Goal: Task Accomplishment & Management: Complete application form

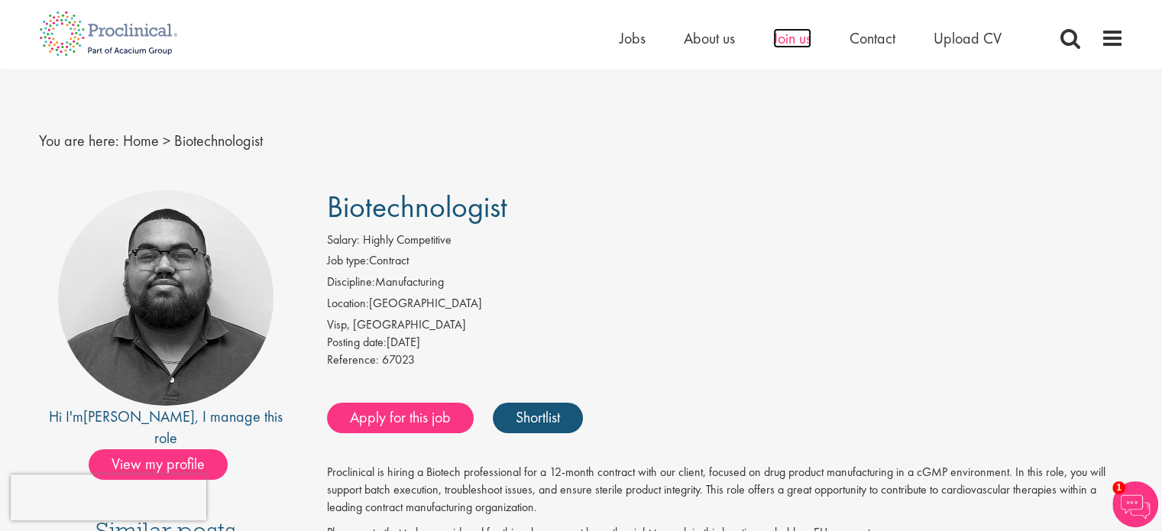
click at [795, 44] on span "Join us" at bounding box center [792, 38] width 38 height 20
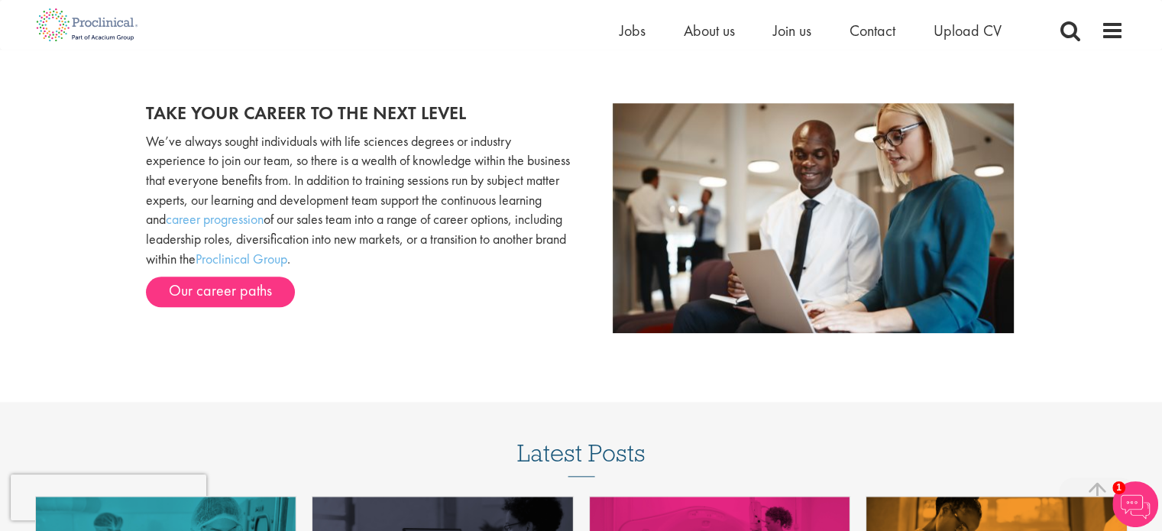
scroll to position [1451, 0]
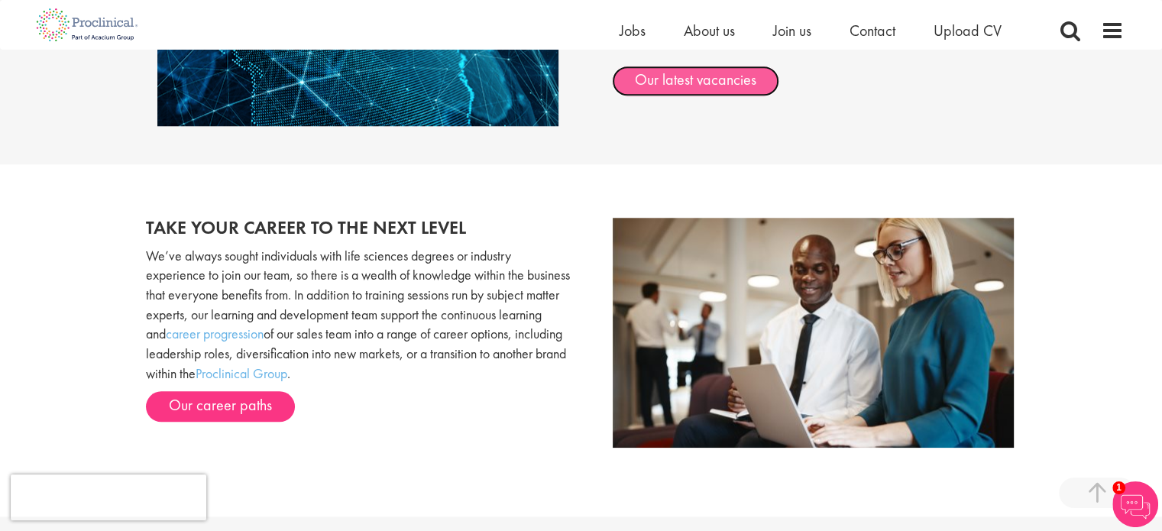
click at [705, 88] on link "Our latest vacancies" at bounding box center [695, 81] width 167 height 31
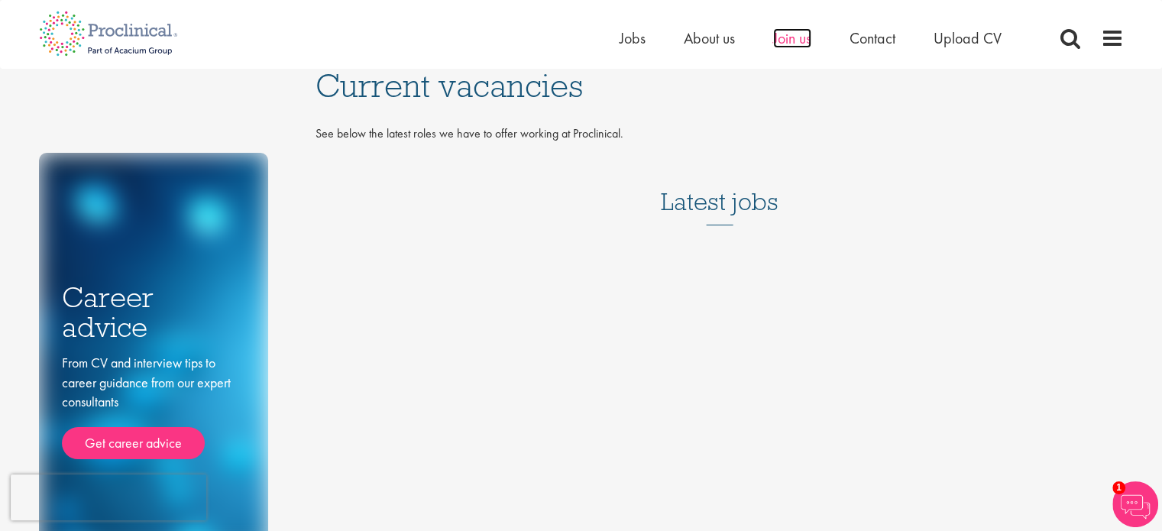
click at [777, 44] on span "Join us" at bounding box center [792, 38] width 38 height 20
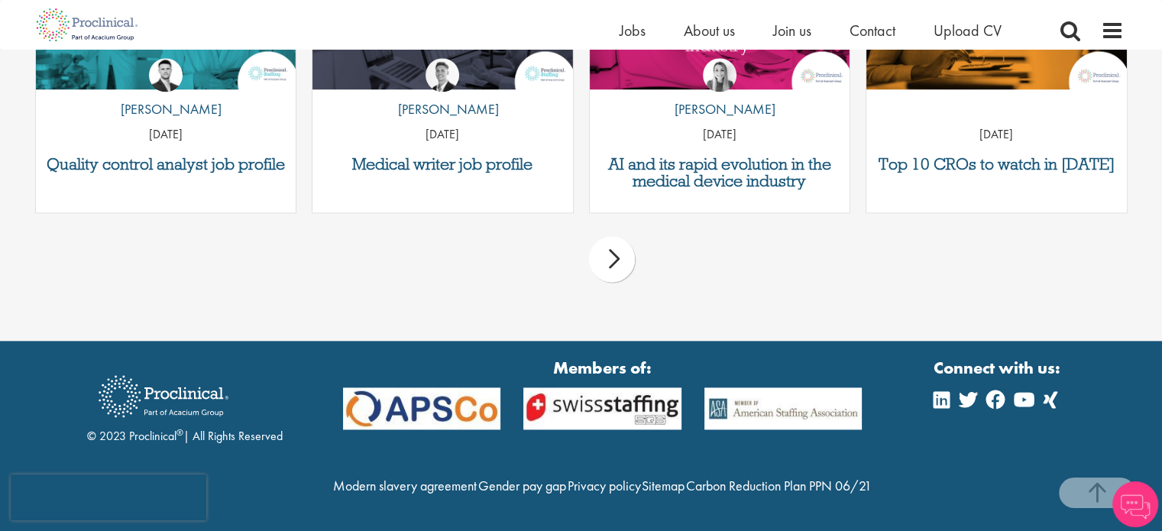
scroll to position [1911, 0]
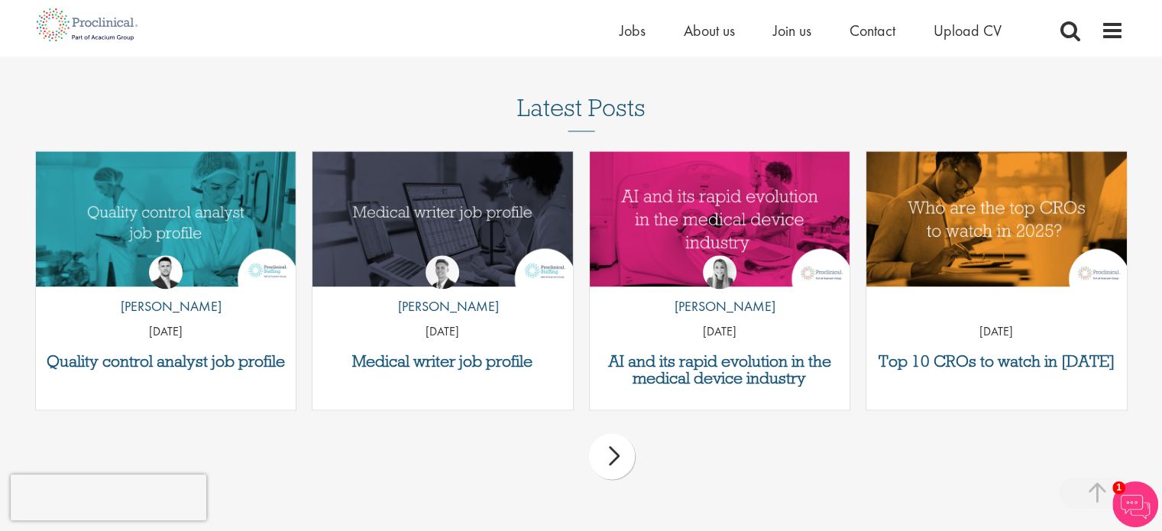
click at [605, 455] on div "next" at bounding box center [612, 456] width 46 height 46
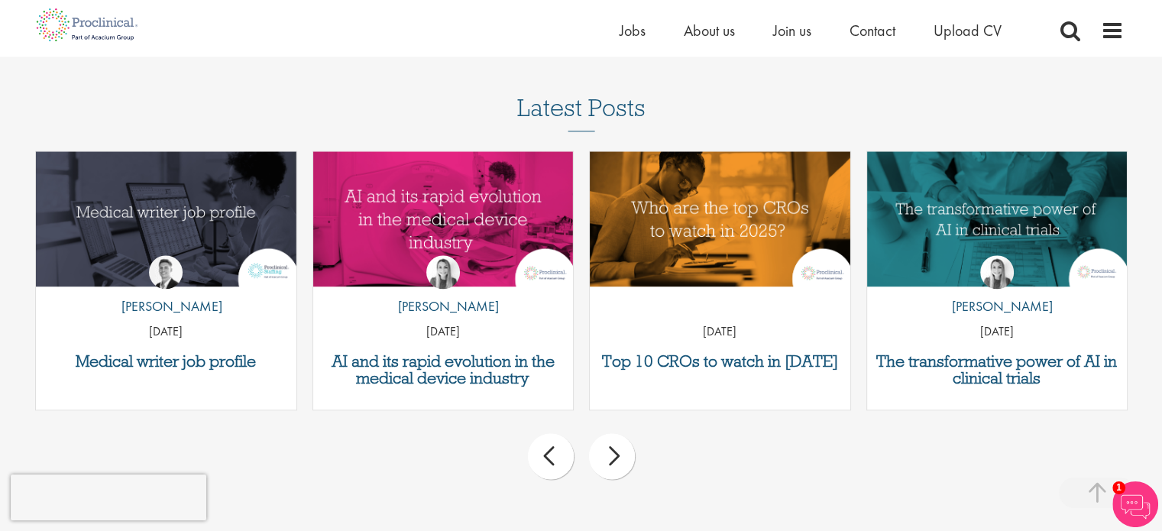
click at [605, 455] on div "next" at bounding box center [612, 456] width 46 height 46
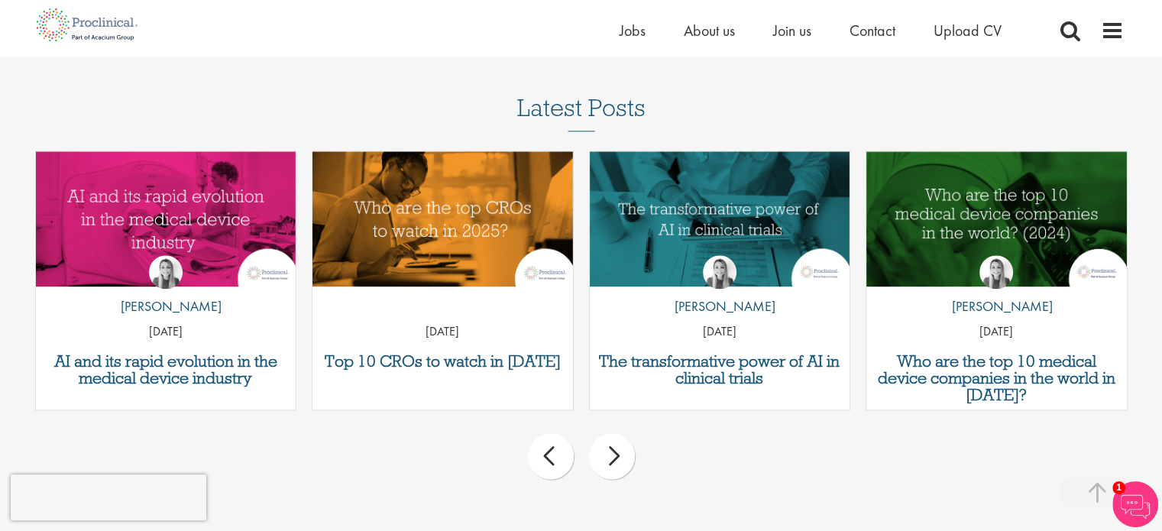
click at [605, 455] on div "next" at bounding box center [612, 456] width 46 height 46
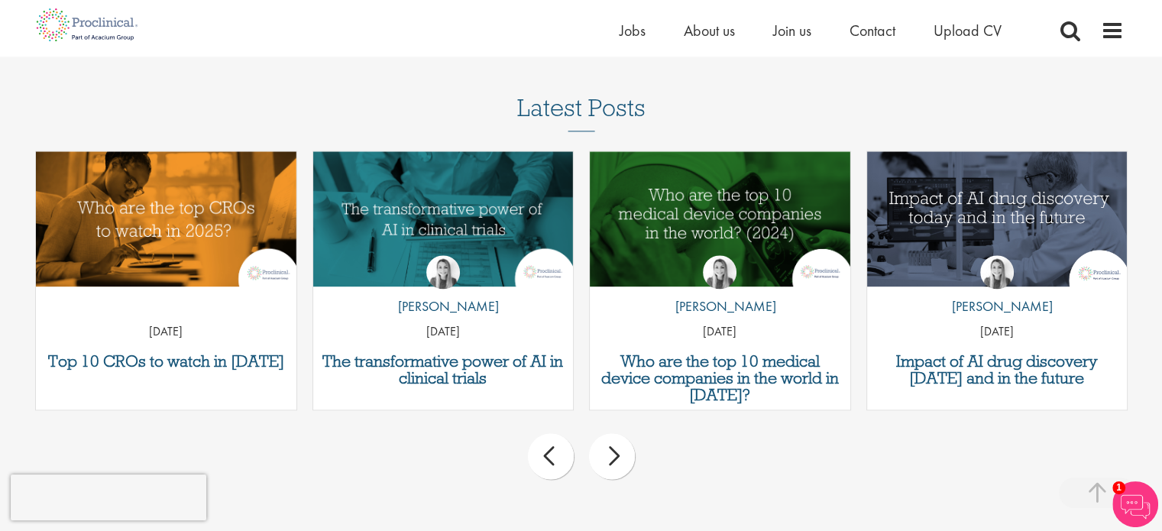
click at [605, 455] on div "next" at bounding box center [612, 456] width 46 height 46
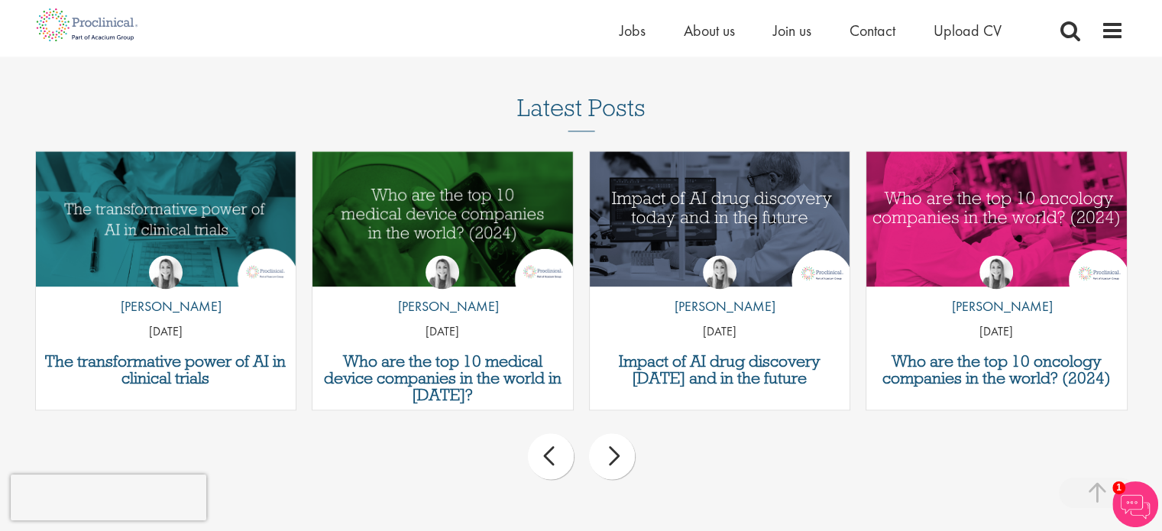
click at [605, 455] on div "next" at bounding box center [612, 456] width 46 height 46
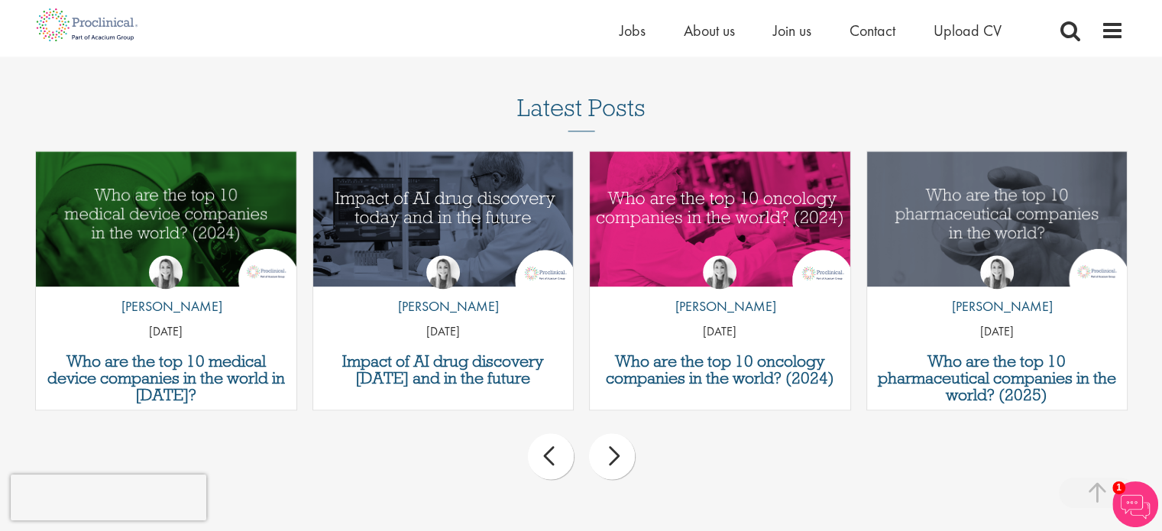
click at [605, 455] on div "next" at bounding box center [612, 456] width 46 height 46
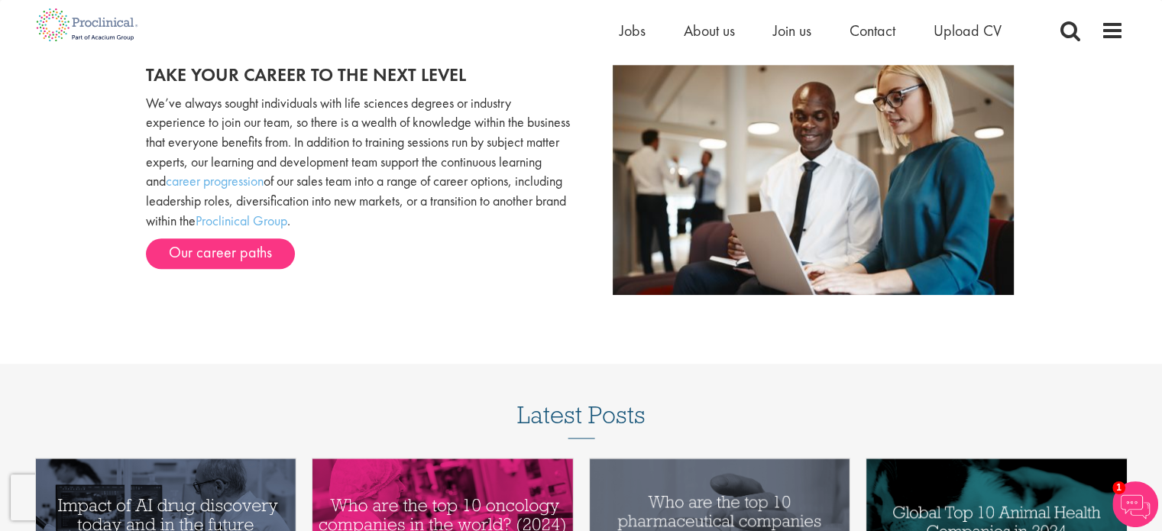
scroll to position [1529, 0]
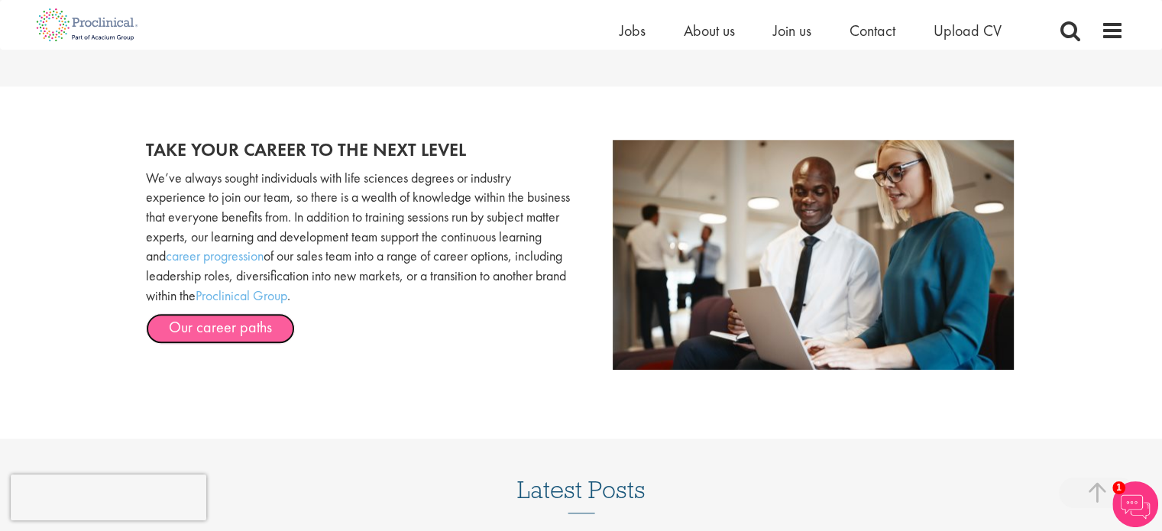
click at [239, 327] on link "Our career paths" at bounding box center [220, 328] width 149 height 31
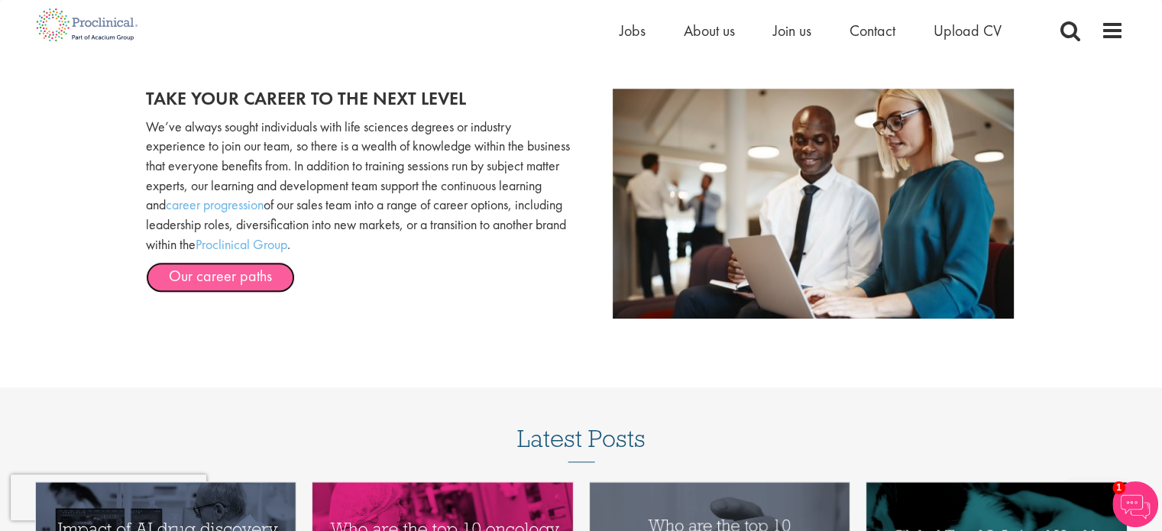
scroll to position [1682, 0]
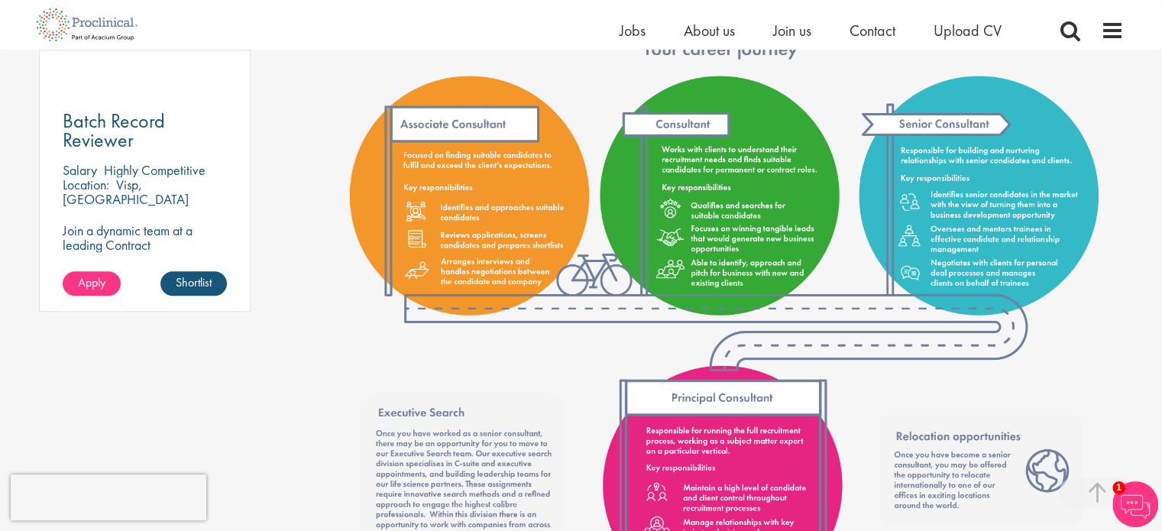
scroll to position [1070, 0]
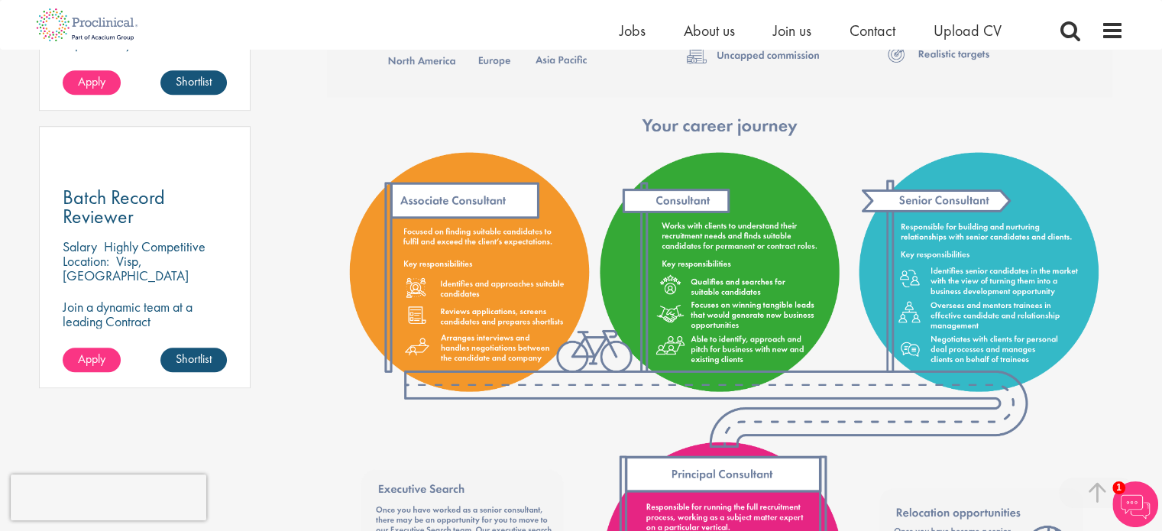
click at [105, 265] on div "Batch Record Reviewer Salary Highly Competitive Location: Visp, Schweiz Join a …" at bounding box center [145, 257] width 212 height 262
click at [107, 204] on span "Batch Record Reviewer" at bounding box center [114, 206] width 102 height 45
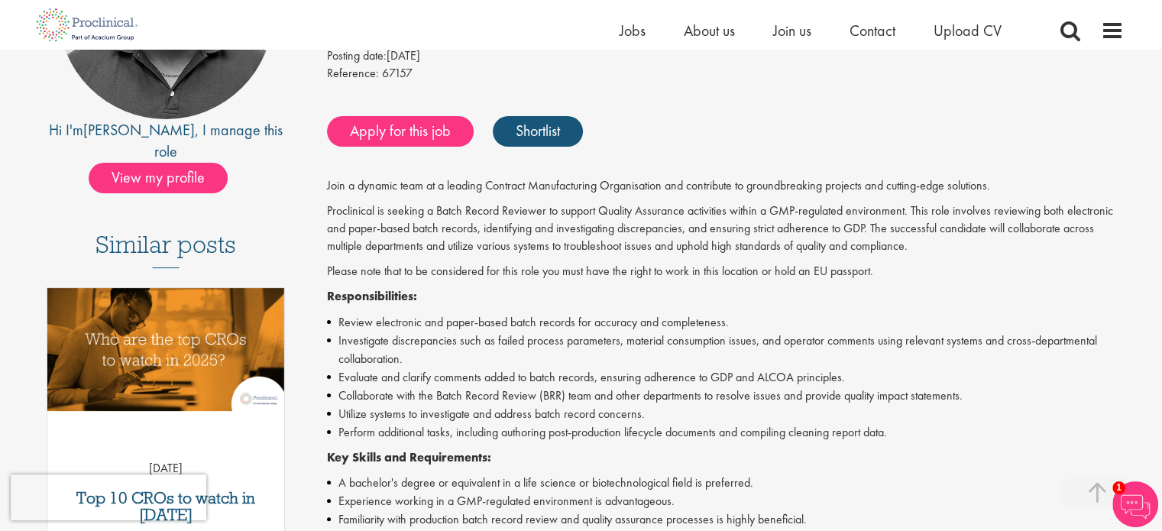
scroll to position [229, 0]
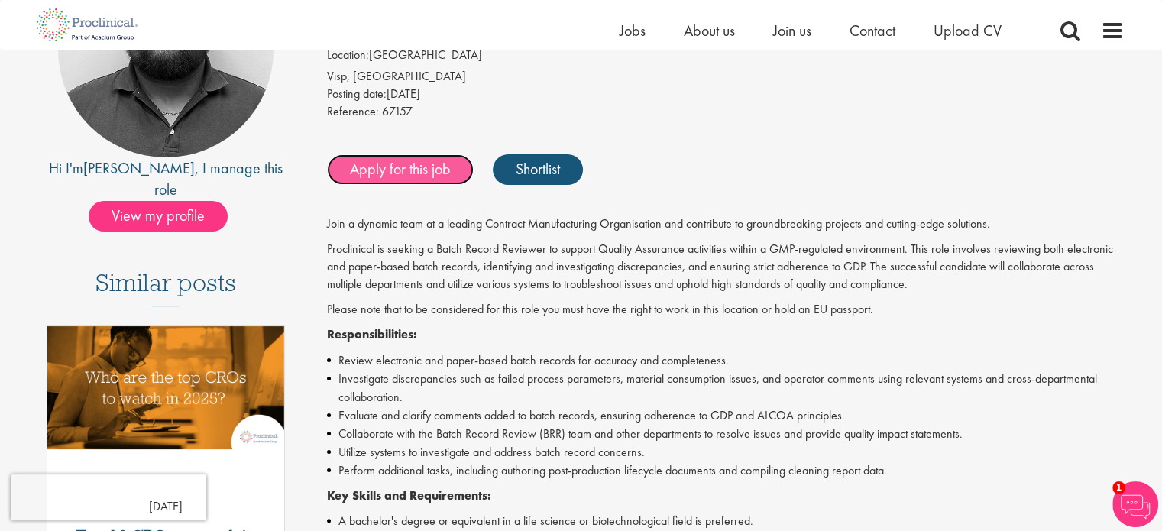
click at [376, 173] on link "Apply for this job" at bounding box center [400, 169] width 147 height 31
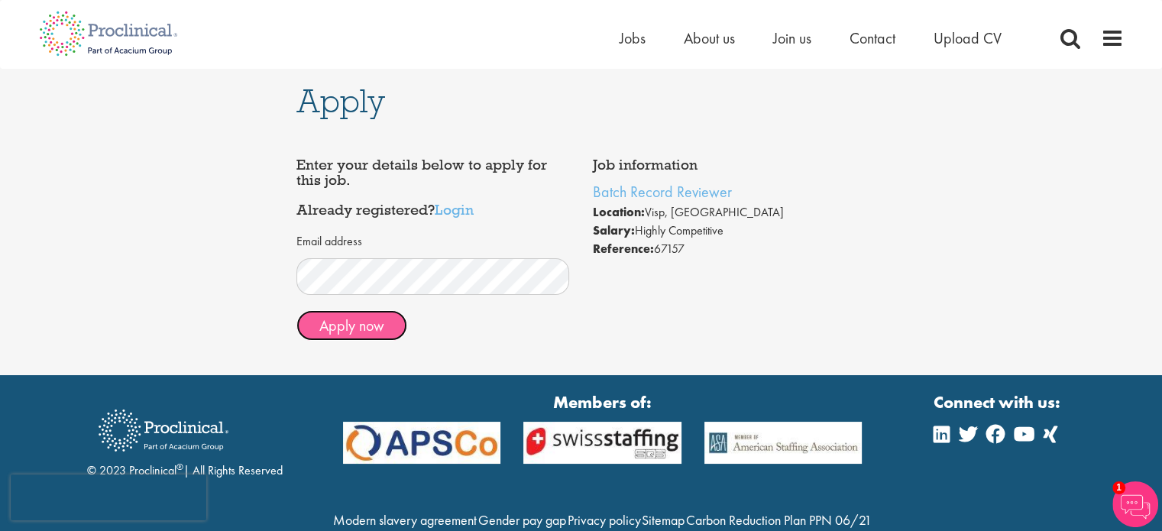
click at [373, 335] on button "Apply now" at bounding box center [351, 325] width 111 height 31
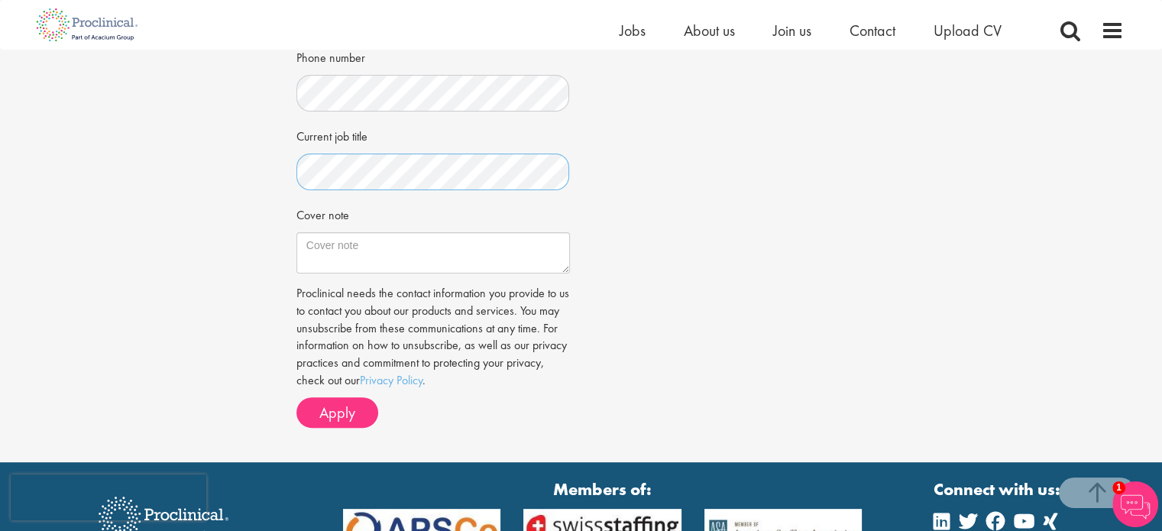
scroll to position [458, 0]
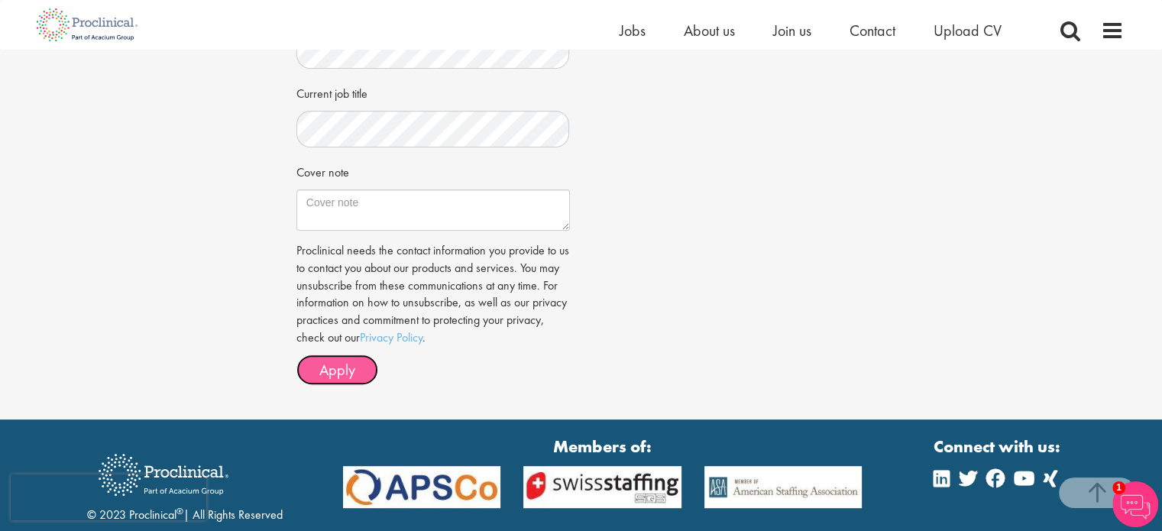
click at [322, 365] on span "Apply" at bounding box center [337, 370] width 36 height 20
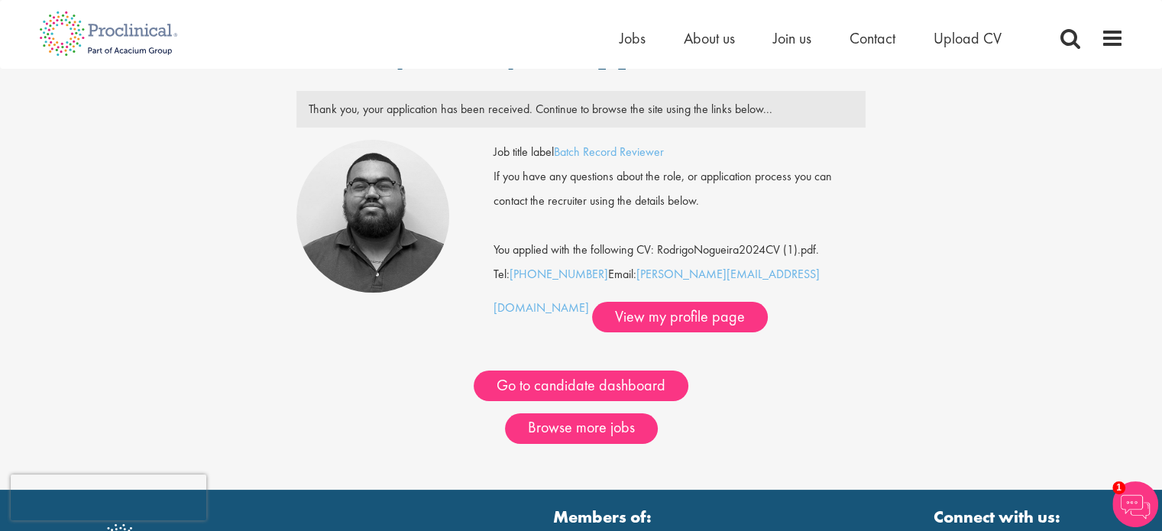
scroll to position [76, 0]
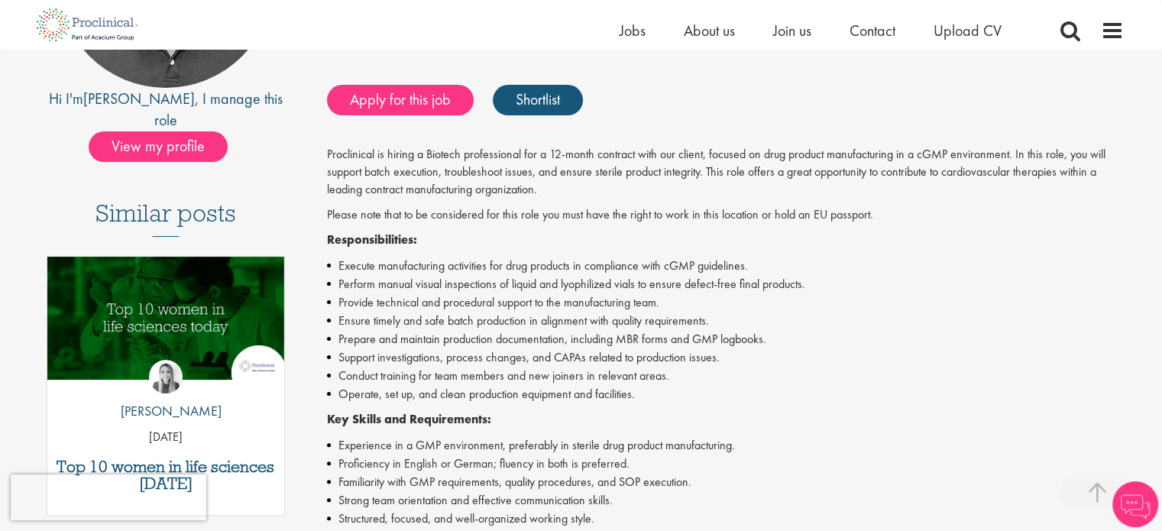
scroll to position [458, 0]
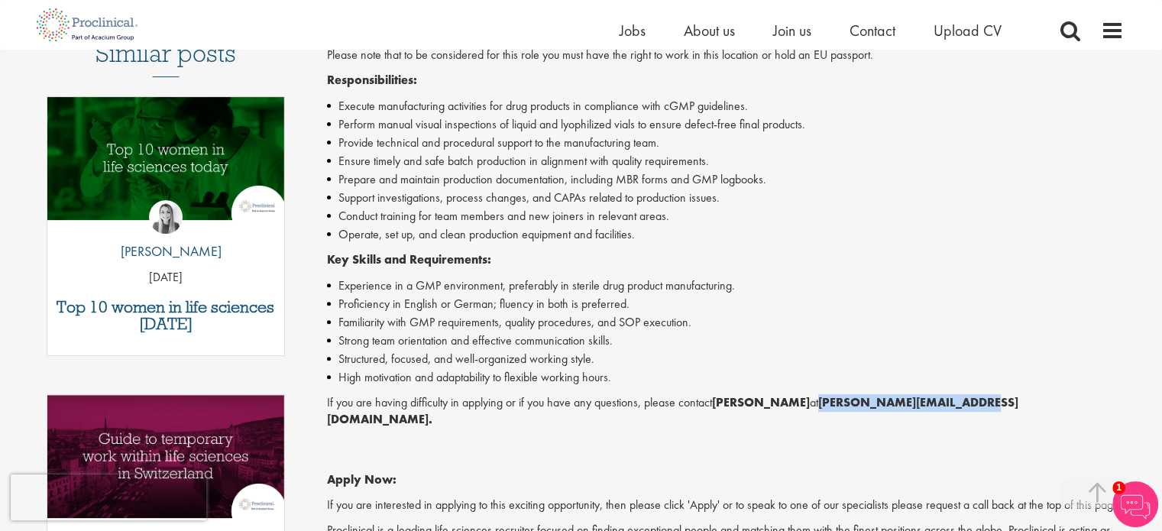
drag, startPoint x: 969, startPoint y: 402, endPoint x: 820, endPoint y: 400, distance: 149.0
click at [820, 400] on strong "a.bennett@proclinical.com." at bounding box center [672, 411] width 691 height 34
copy strong "a.bennett@proclinical.com"
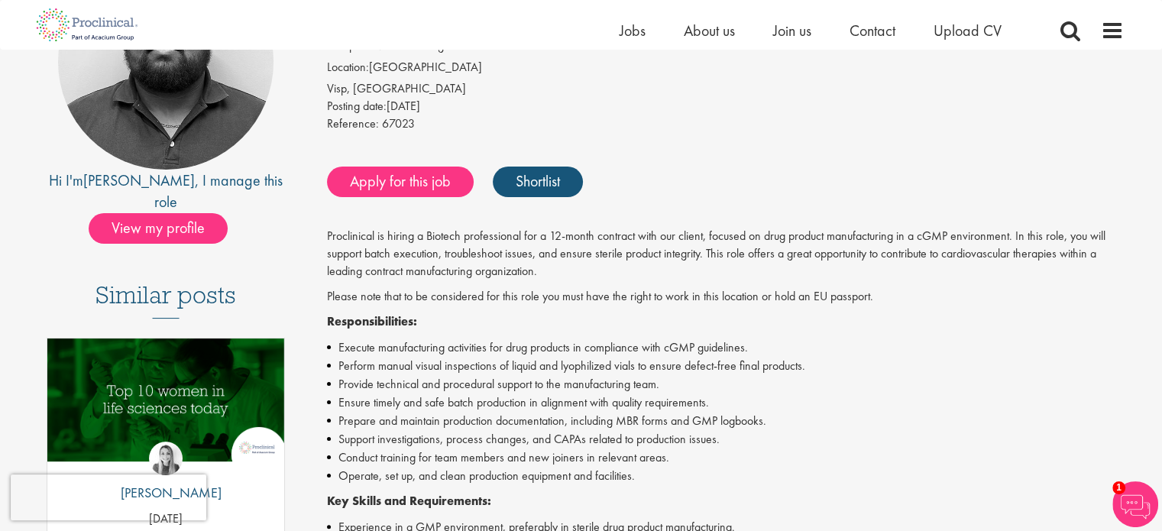
scroll to position [76, 0]
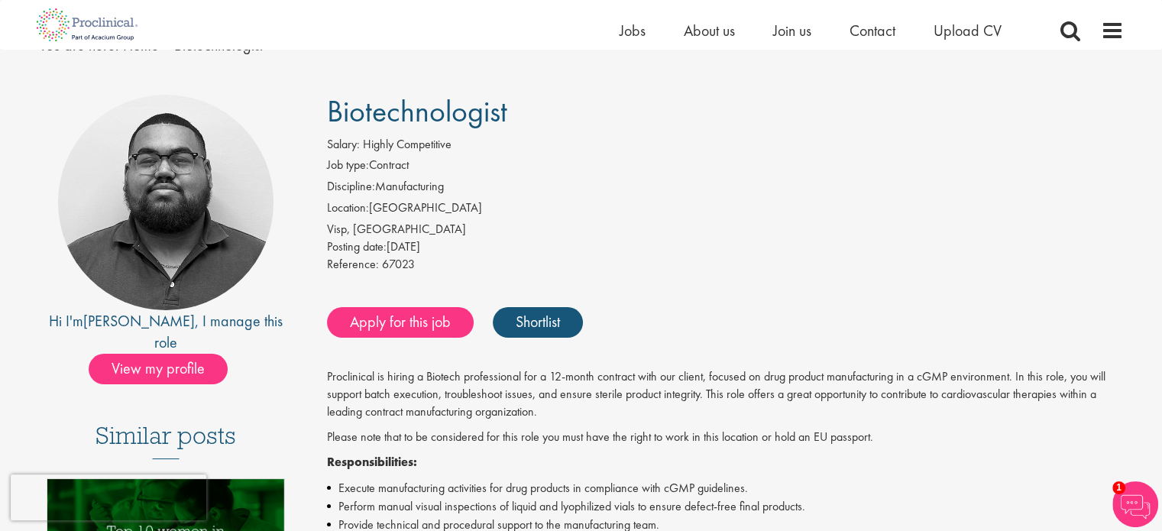
copy strong "a.bennett@proclinical.com"
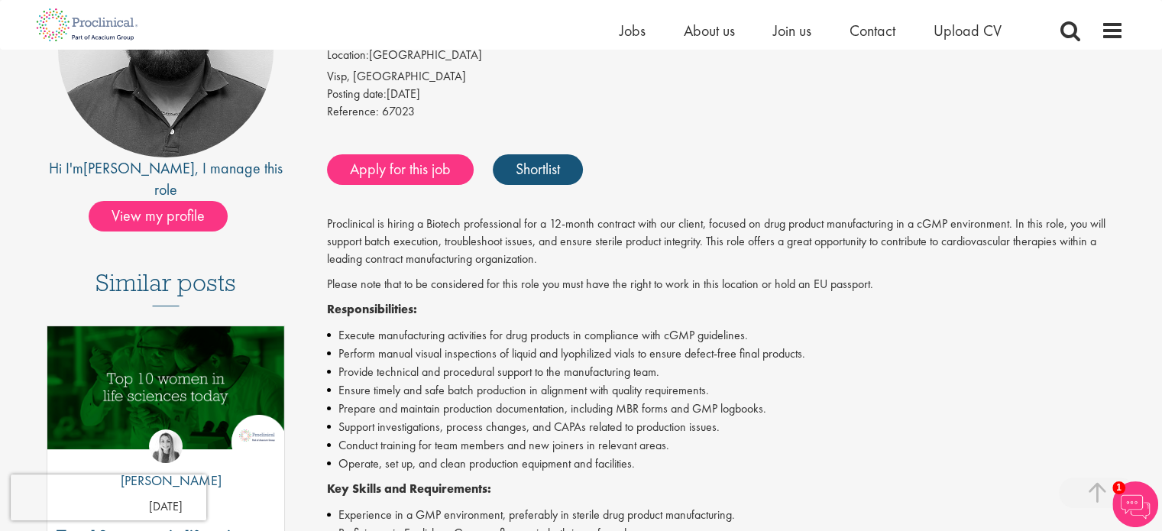
scroll to position [382, 0]
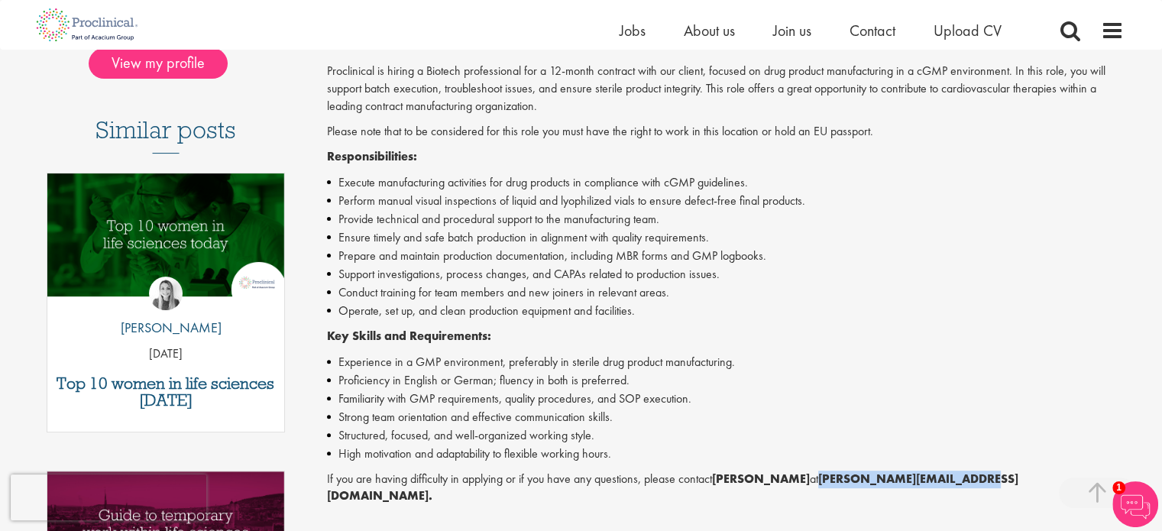
click at [902, 468] on div "Proclinical is hiring a Biotech professional for a 12-month contract with our c…" at bounding box center [725, 369] width 797 height 613
drag, startPoint x: 966, startPoint y: 480, endPoint x: 819, endPoint y: 476, distance: 146.7
click at [819, 476] on strong "[PERSON_NAME][EMAIL_ADDRESS][DOMAIN_NAME]." at bounding box center [672, 488] width 691 height 34
copy strong "a.bennett@proclinical.com"
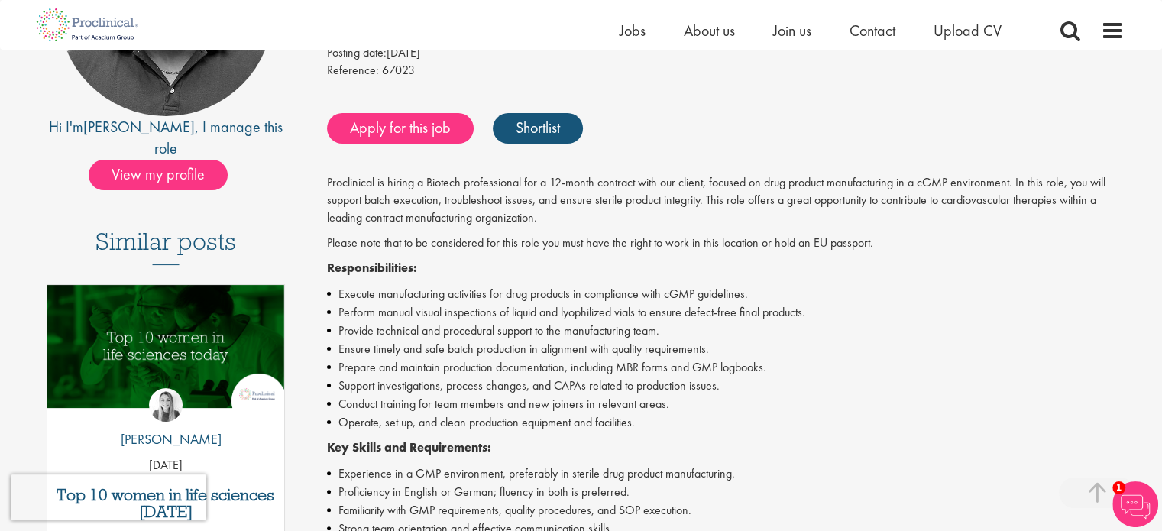
scroll to position [0, 0]
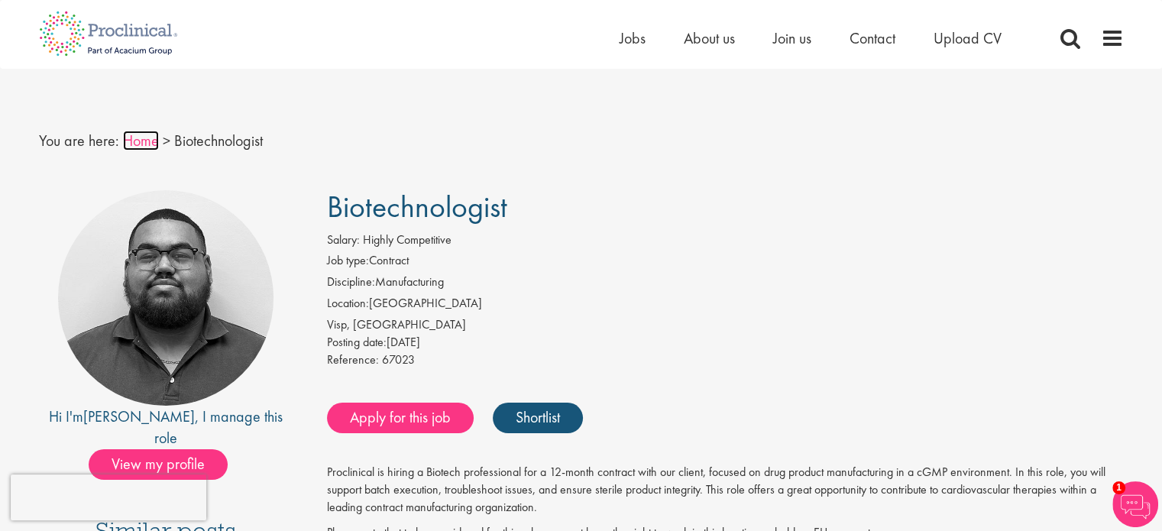
click at [132, 140] on link "Home" at bounding box center [141, 141] width 36 height 20
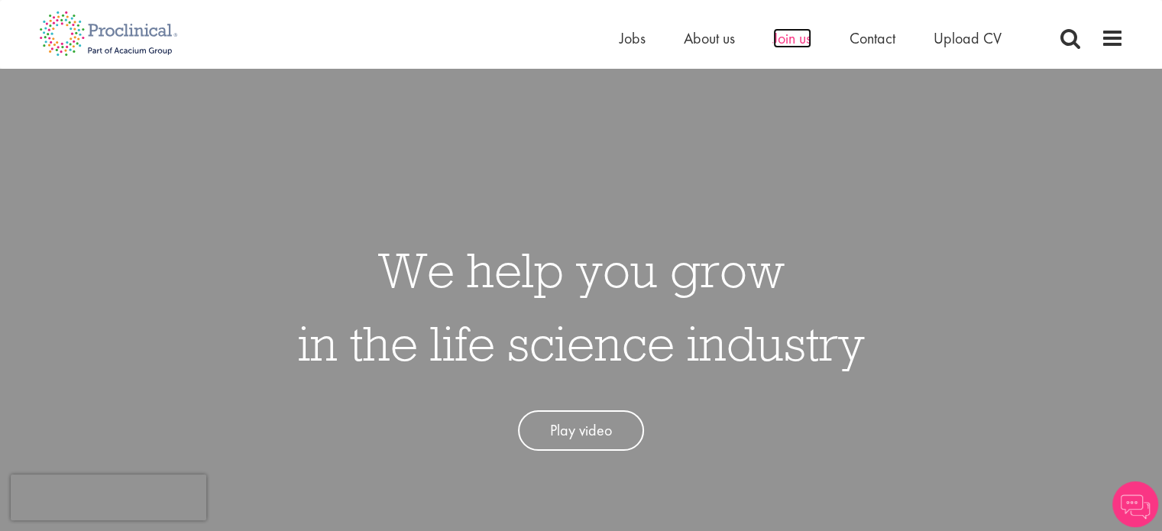
click at [774, 42] on span "Join us" at bounding box center [792, 38] width 38 height 20
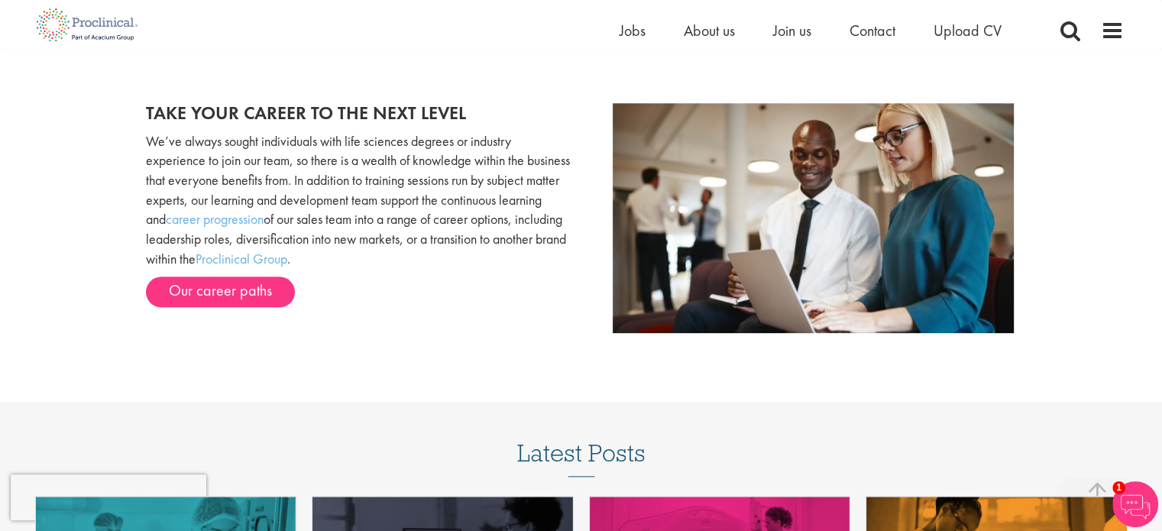
scroll to position [1681, 0]
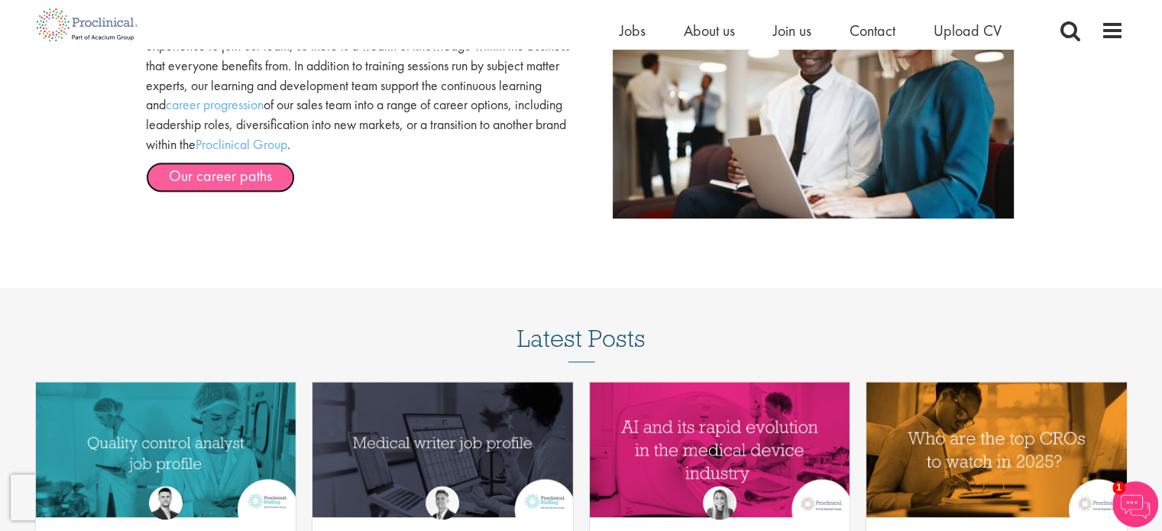
click at [257, 184] on link "Our career paths" at bounding box center [220, 177] width 149 height 31
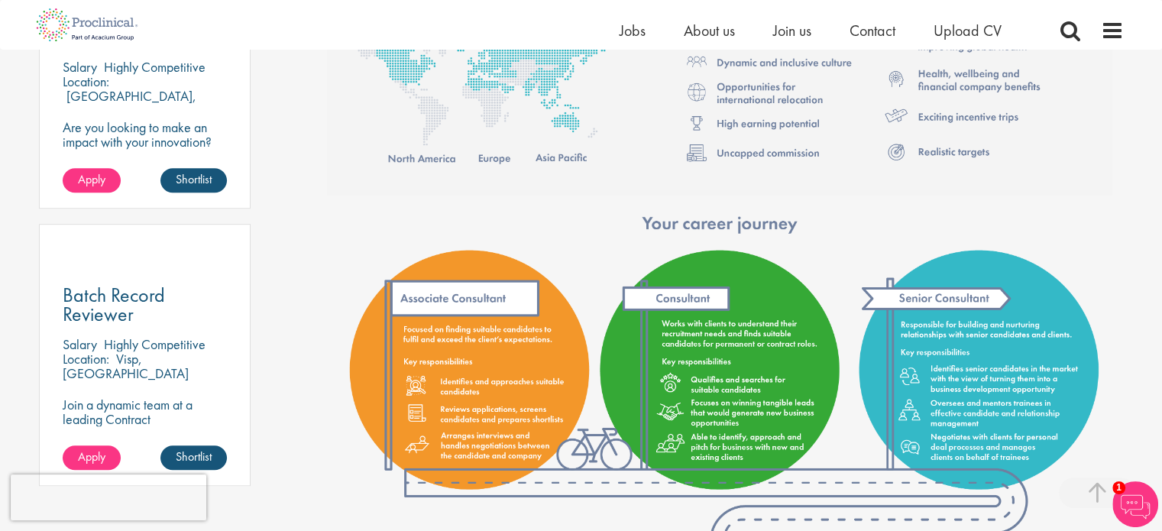
scroll to position [1070, 0]
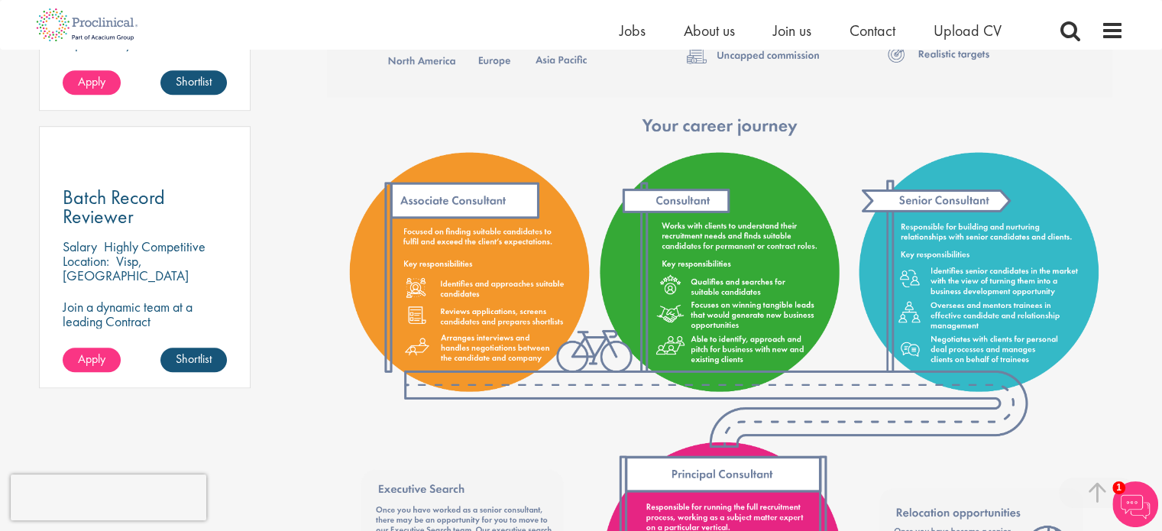
click at [106, 299] on p "Join a dynamic team at a leading Contract Manufacturing Organisation and contri…" at bounding box center [145, 342] width 165 height 87
click at [105, 187] on span "Batch Record Reviewer" at bounding box center [114, 206] width 102 height 45
